Goal: Register for event/course

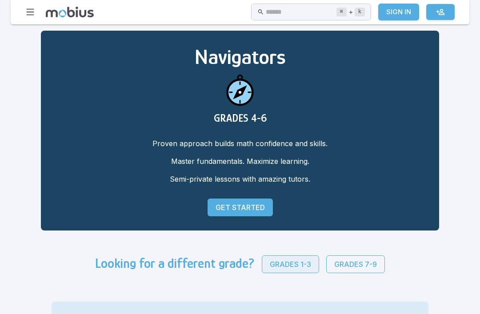
scroll to position [40, 0]
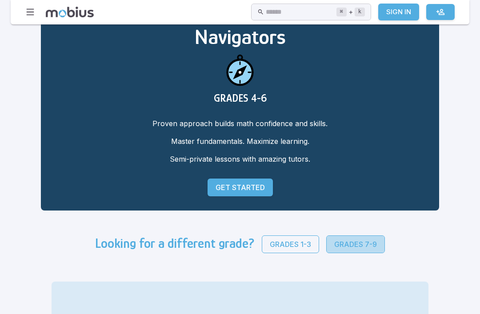
click at [334, 243] on p "Grades 7-9" at bounding box center [355, 244] width 43 height 11
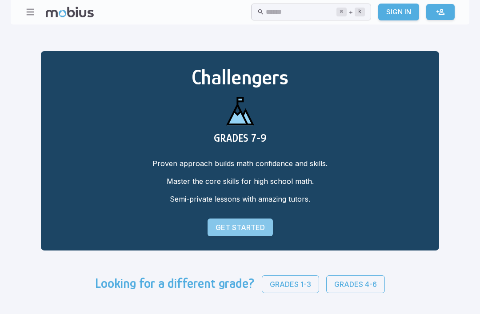
click at [216, 224] on p "Get Started" at bounding box center [240, 227] width 49 height 11
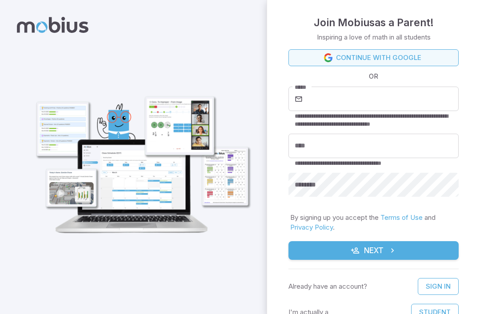
click at [323, 55] on link "Continue with Google" at bounding box center [373, 57] width 170 height 17
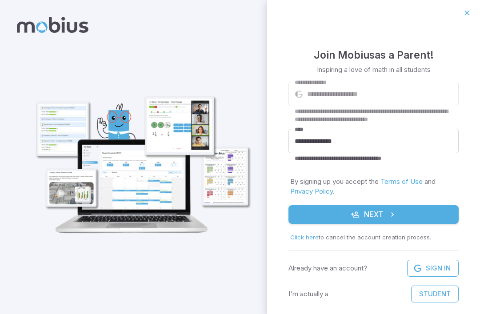
click at [350, 224] on form "**********" at bounding box center [373, 192] width 170 height 221
click at [375, 213] on button "Next" at bounding box center [373, 214] width 170 height 19
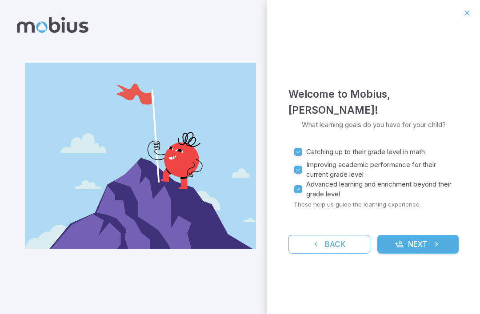
click at [417, 254] on div "Welcome to Mobius , Gabby Carrillo ! What learning goals do you have for your c…" at bounding box center [373, 170] width 213 height 288
click at [416, 247] on button "Next" at bounding box center [418, 244] width 82 height 19
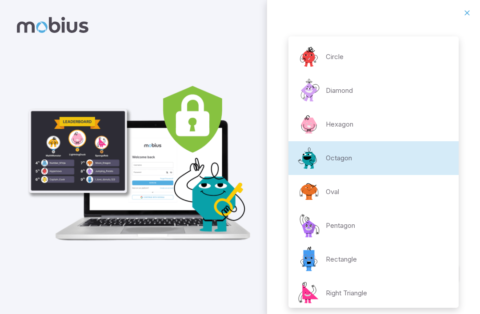
click at [383, 182] on body "**********" at bounding box center [240, 157] width 480 height 314
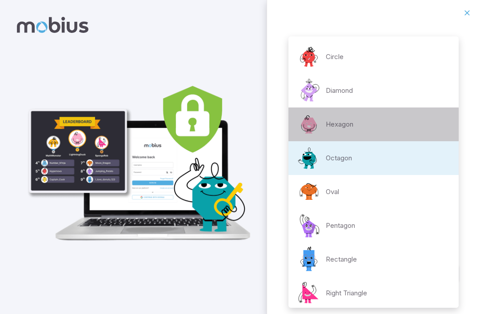
click at [343, 125] on p "Hexagon" at bounding box center [340, 125] width 28 height 10
type input "**********"
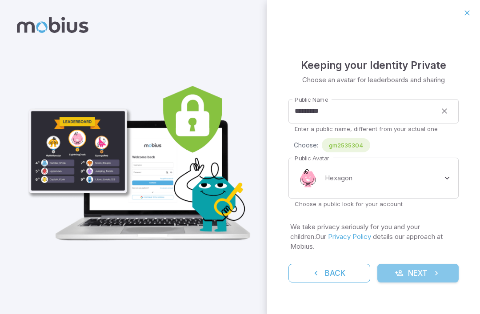
click at [413, 268] on button "Next" at bounding box center [418, 273] width 82 height 19
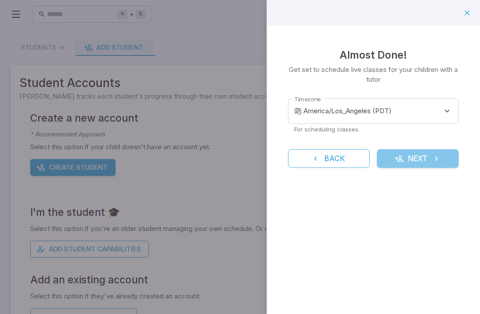
click at [428, 155] on button "Next" at bounding box center [418, 158] width 82 height 19
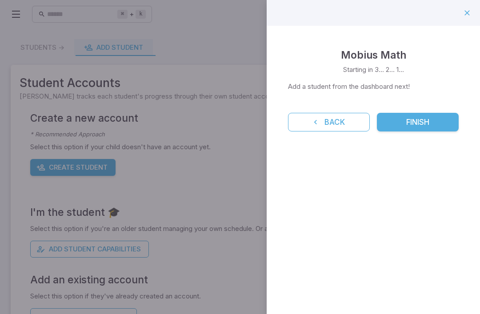
click at [409, 120] on button "Finish" at bounding box center [418, 122] width 82 height 19
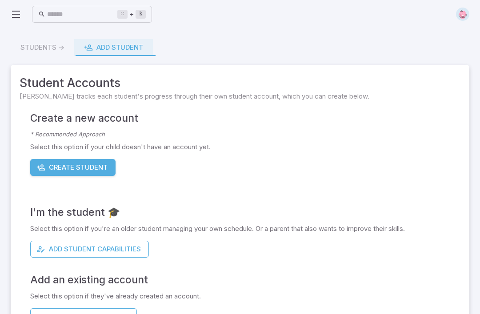
click at [22, 10] on div "⌘ + k ​" at bounding box center [81, 14] width 141 height 17
click at [17, 17] on icon at bounding box center [16, 14] width 11 height 11
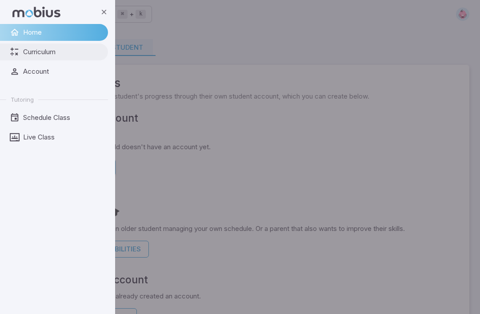
click at [34, 54] on span "Curriculum" at bounding box center [62, 52] width 79 height 10
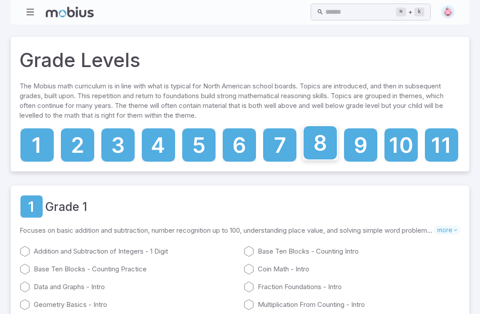
click at [317, 161] on div at bounding box center [320, 145] width 35 height 35
click at [315, 164] on div "Grade Levels The Mobius math curriculum is in line with what is typical for Nor…" at bounding box center [240, 104] width 459 height 135
click at [323, 144] on icon at bounding box center [321, 143] width 12 height 16
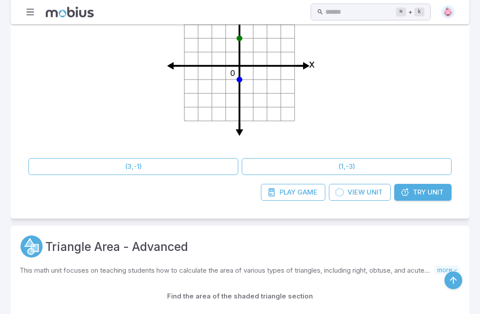
scroll to position [4414, 0]
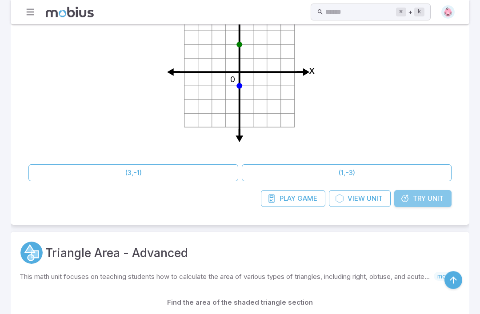
click at [415, 194] on span "Try" at bounding box center [419, 199] width 13 height 10
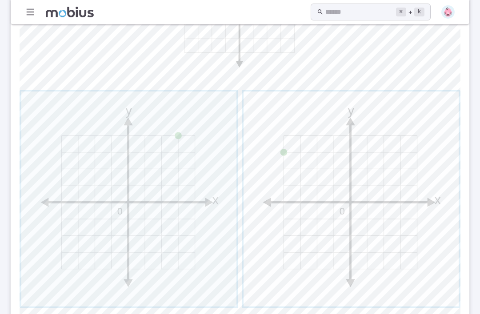
scroll to position [410, 0]
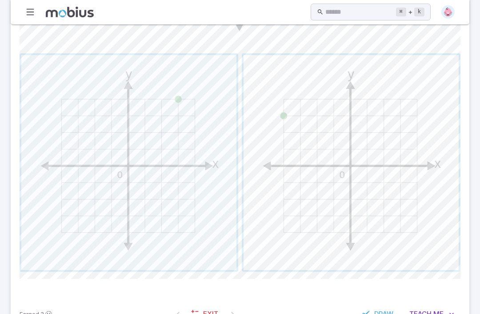
click at [415, 236] on span "button" at bounding box center [351, 162] width 215 height 215
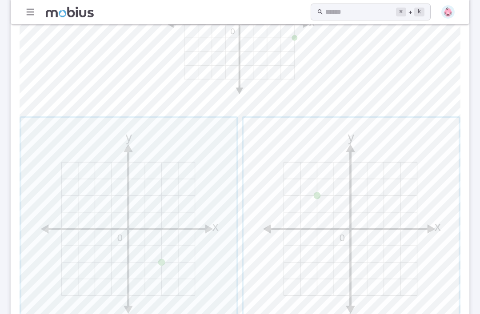
scroll to position [361, 0]
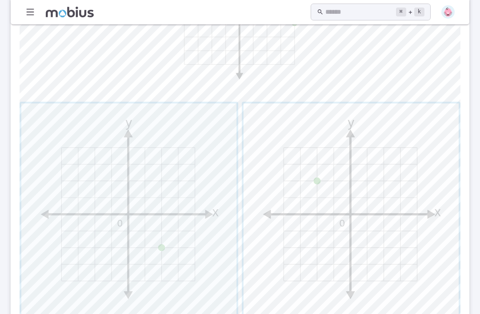
click at [326, 231] on span "button" at bounding box center [351, 211] width 215 height 215
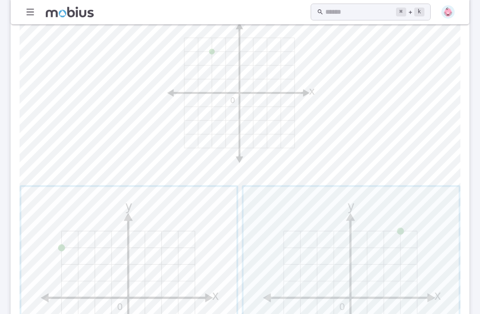
scroll to position [193, 0]
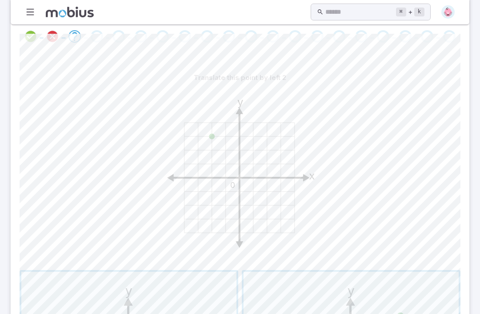
click at [200, 139] on icon "y x 0" at bounding box center [240, 175] width 178 height 178
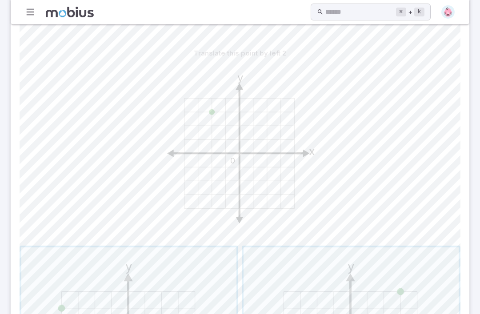
scroll to position [206, 0]
